Goal: Use online tool/utility

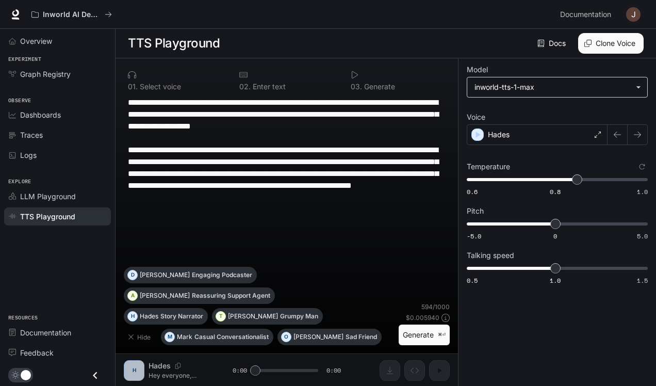
click at [566, 86] on body "**********" at bounding box center [328, 193] width 656 height 386
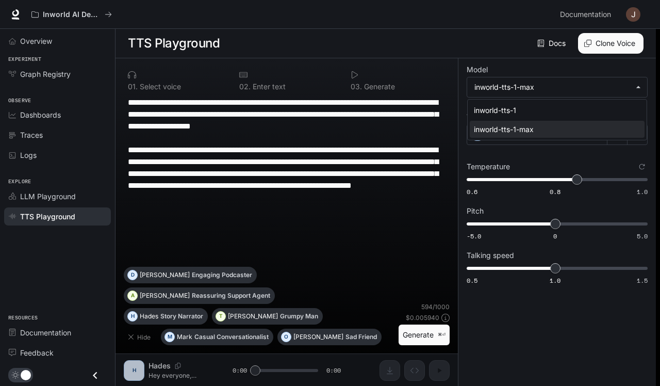
click at [547, 64] on div at bounding box center [330, 193] width 660 height 386
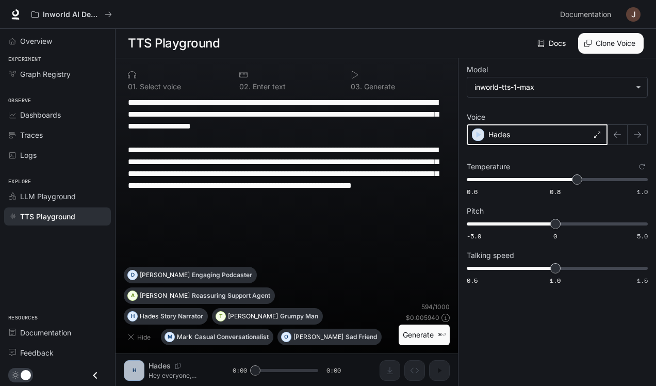
click at [482, 137] on icon "button" at bounding box center [478, 134] width 10 height 10
click at [527, 136] on div "Hades" at bounding box center [537, 134] width 141 height 21
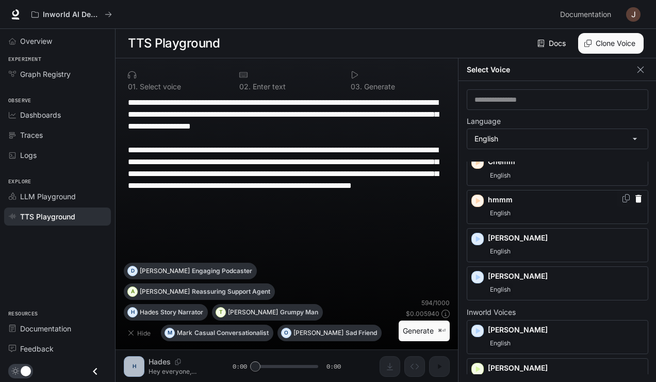
scroll to position [25, 0]
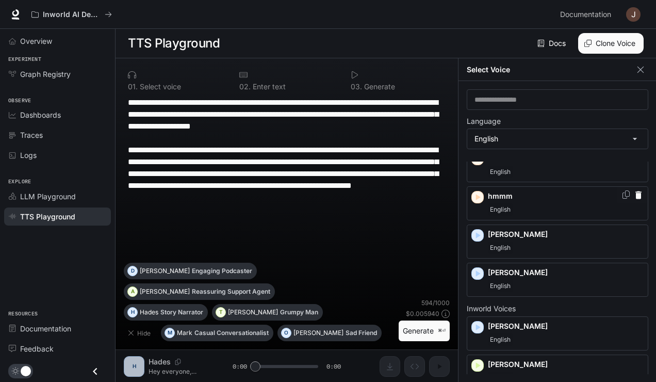
click at [482, 199] on icon "button" at bounding box center [477, 197] width 10 height 10
click at [477, 199] on icon "button" at bounding box center [478, 197] width 5 height 6
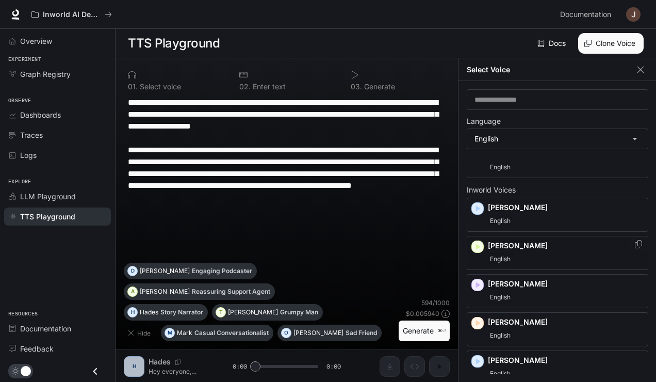
scroll to position [145, 0]
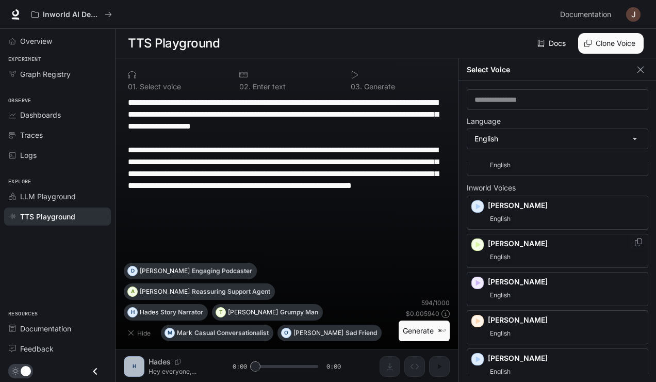
click at [479, 242] on icon "button" at bounding box center [478, 244] width 5 height 6
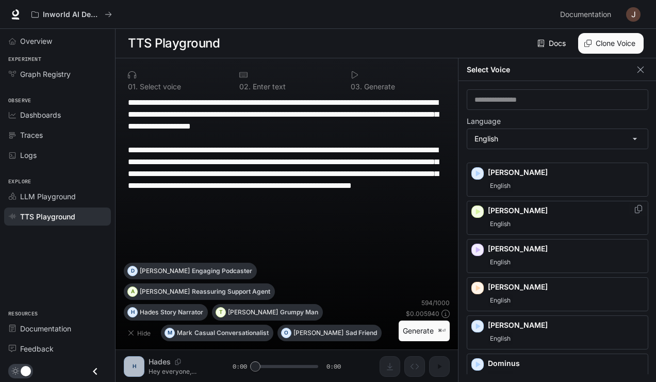
scroll to position [187, 0]
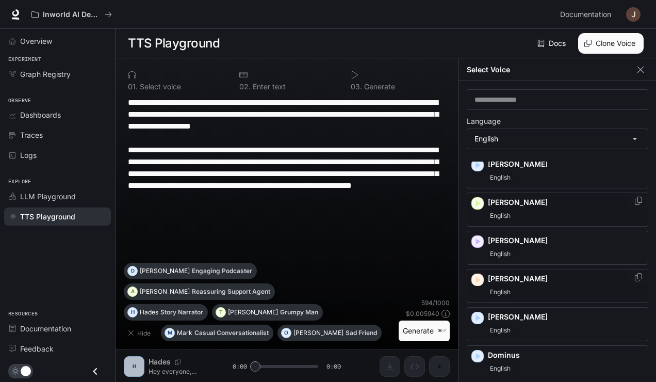
click at [478, 281] on icon "button" at bounding box center [477, 279] width 10 height 10
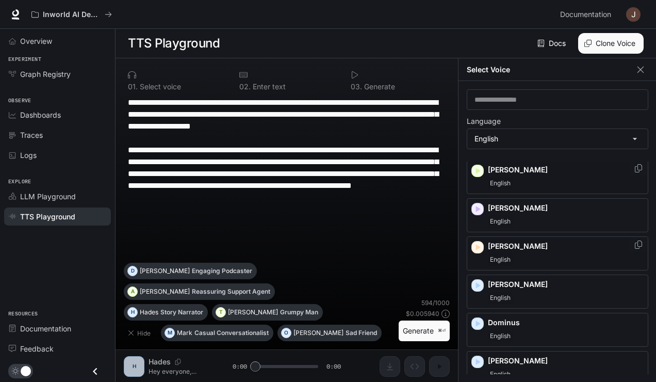
scroll to position [226, 0]
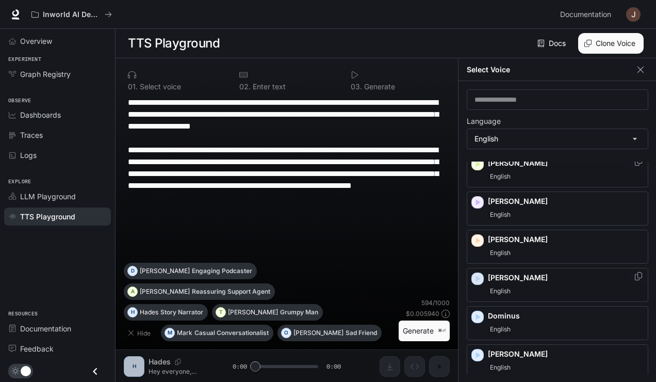
click at [479, 273] on icon "button" at bounding box center [477, 278] width 10 height 10
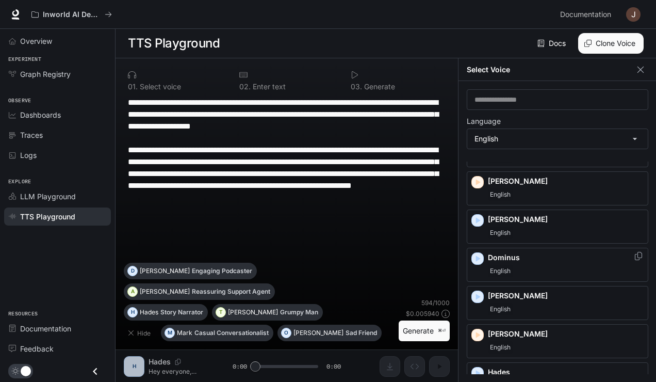
scroll to position [293, 0]
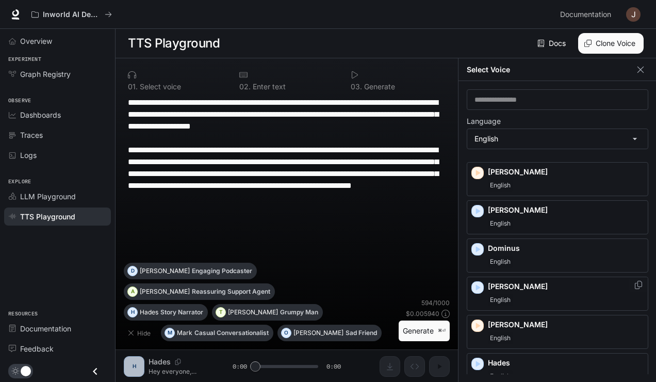
click at [477, 284] on icon "button" at bounding box center [478, 287] width 5 height 6
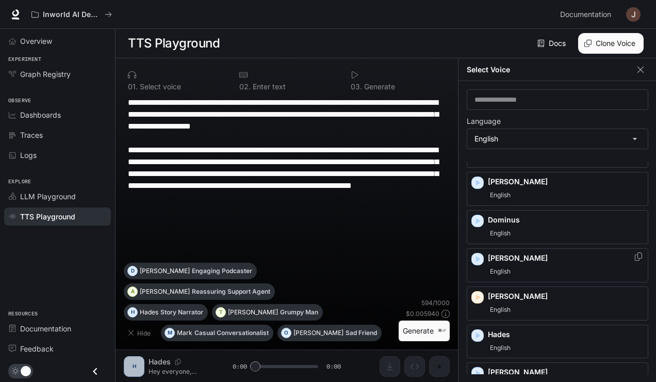
scroll to position [328, 0]
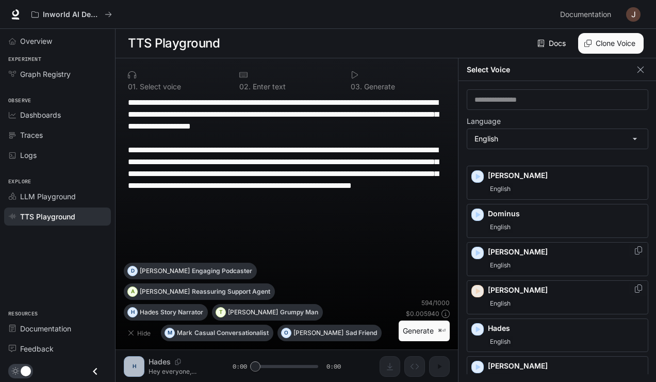
click at [477, 288] on icon "button" at bounding box center [478, 291] width 5 height 6
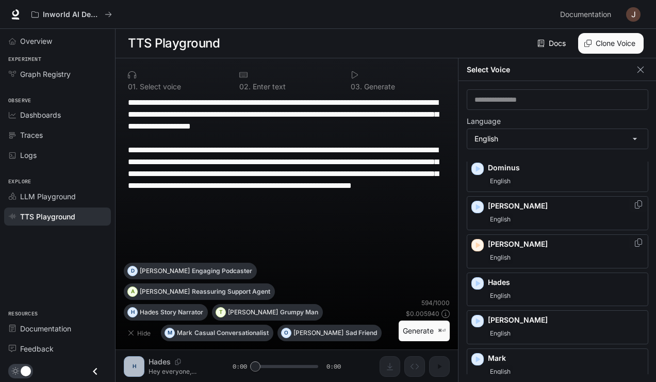
scroll to position [374, 0]
click at [481, 277] on icon "button" at bounding box center [477, 282] width 10 height 10
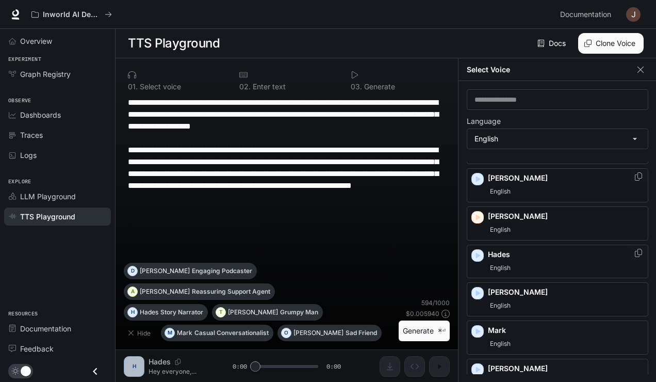
scroll to position [415, 0]
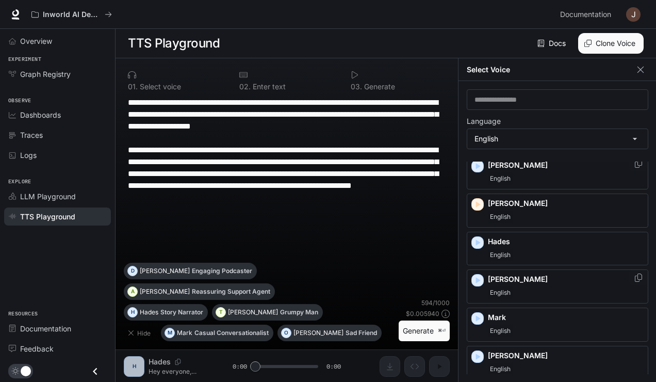
click at [476, 277] on icon "button" at bounding box center [478, 280] width 5 height 6
click at [480, 313] on icon "button" at bounding box center [477, 318] width 10 height 10
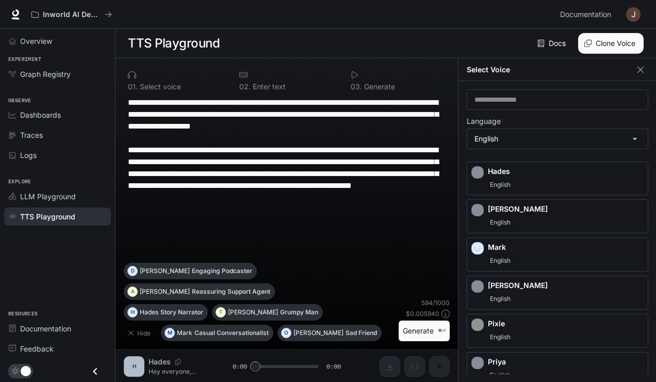
scroll to position [486, 0]
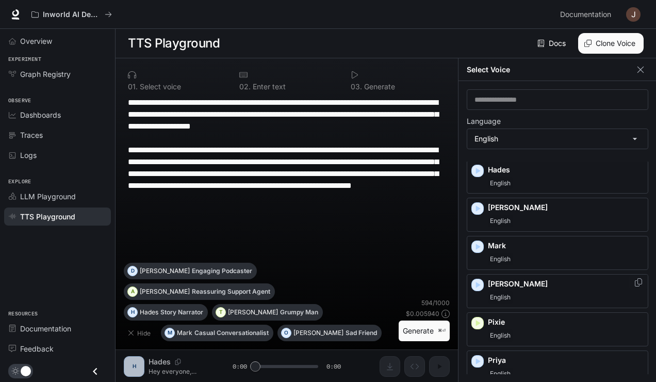
click at [476, 282] on icon "button" at bounding box center [478, 285] width 5 height 6
click at [476, 320] on icon "button" at bounding box center [478, 323] width 5 height 6
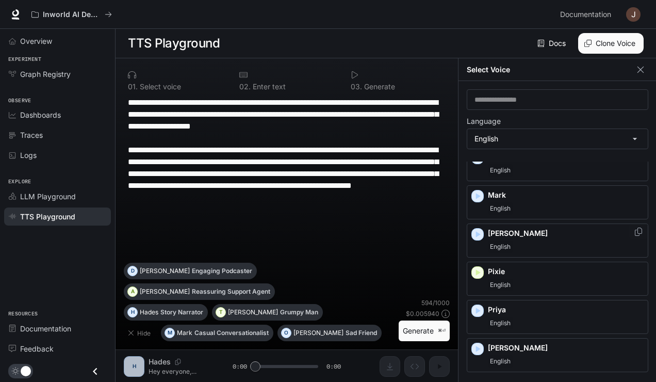
scroll to position [559, 0]
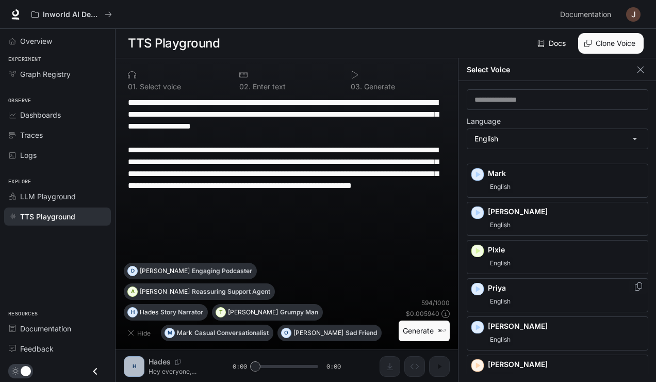
click at [480, 286] on icon "button" at bounding box center [478, 289] width 5 height 6
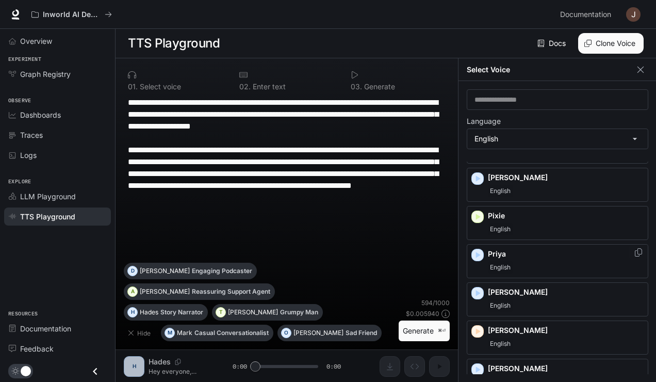
scroll to position [608, 0]
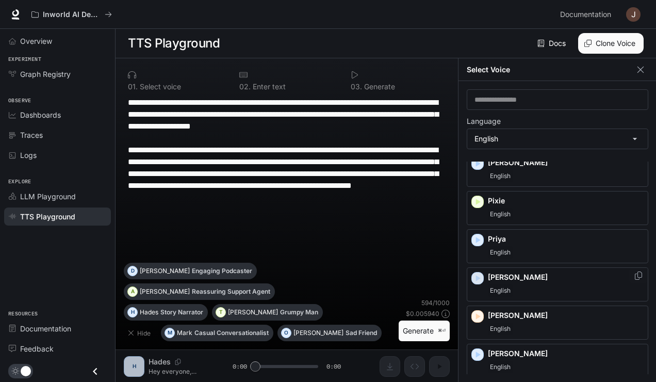
click at [480, 273] on icon "button" at bounding box center [477, 278] width 10 height 10
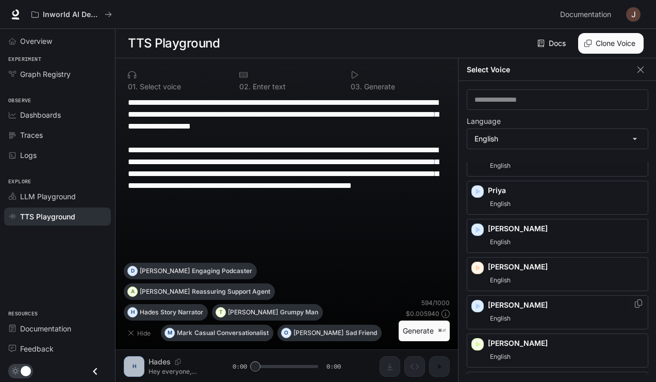
scroll to position [662, 0]
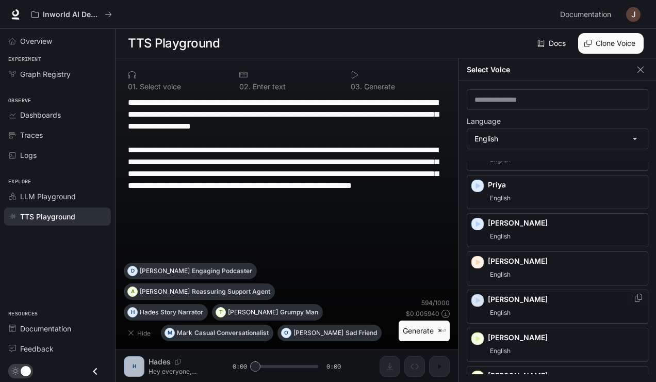
click at [482, 295] on icon "button" at bounding box center [477, 300] width 10 height 10
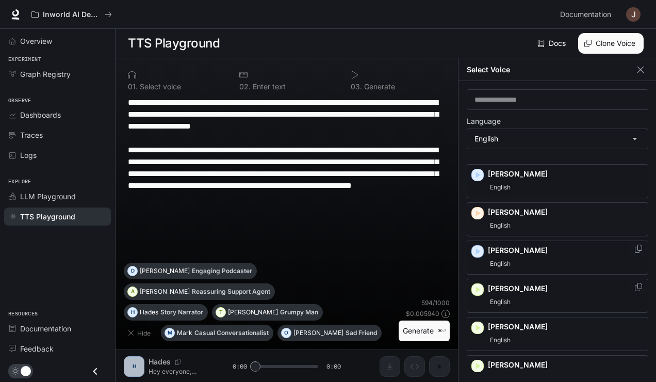
scroll to position [710, 0]
click at [476, 323] on icon "button" at bounding box center [477, 328] width 10 height 10
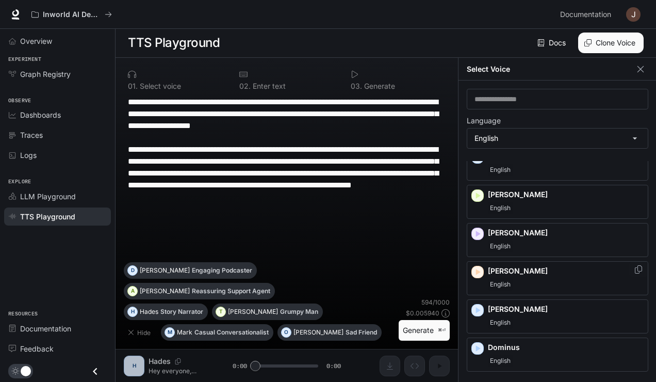
scroll to position [203, 0]
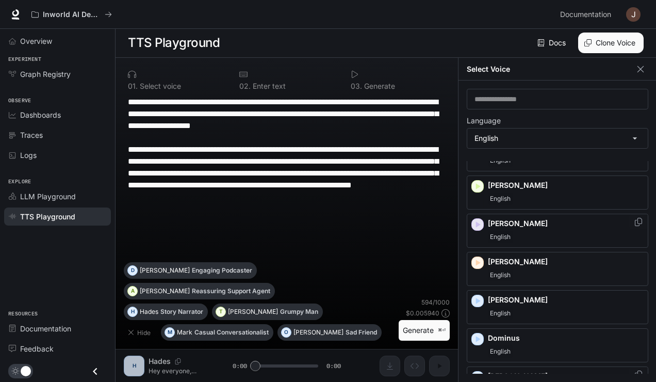
click at [474, 219] on icon "button" at bounding box center [477, 224] width 10 height 10
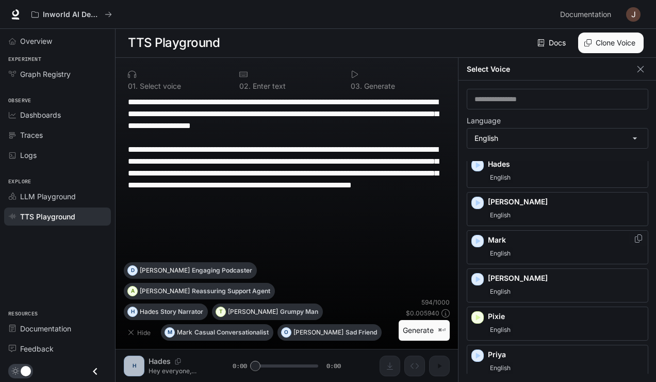
scroll to position [492, 0]
click at [478, 238] on icon "button" at bounding box center [478, 241] width 5 height 6
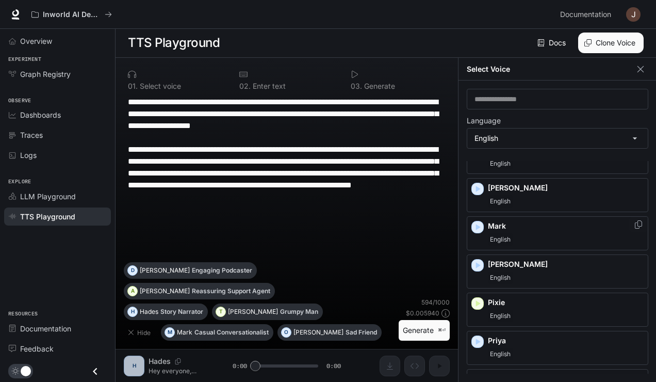
scroll to position [506, 0]
click at [635, 220] on icon "Copy Voice ID" at bounding box center [638, 224] width 7 height 8
